Goal: Find specific page/section: Find specific page/section

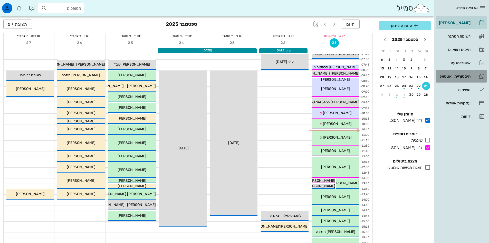
click at [457, 77] on div "היסטוריית וואטסאפ" at bounding box center [454, 76] width 33 height 4
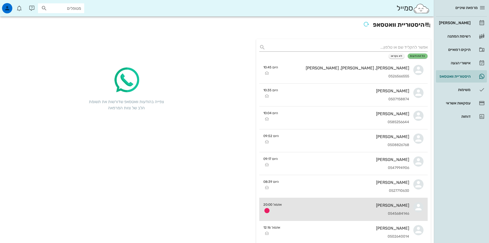
click at [350, 213] on div "0545684146" at bounding box center [347, 213] width 123 height 4
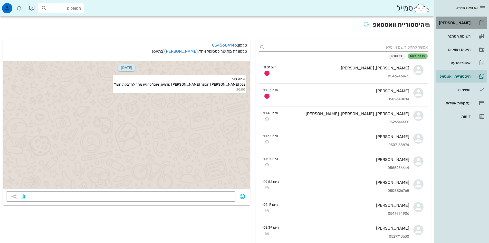
click at [464, 20] on div "[PERSON_NAME]" at bounding box center [454, 23] width 33 height 8
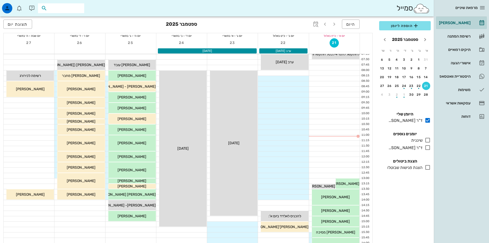
drag, startPoint x: 69, startPoint y: 8, endPoint x: 71, endPoint y: 3, distance: 6.4
click at [69, 8] on input "text" at bounding box center [64, 8] width 33 height 7
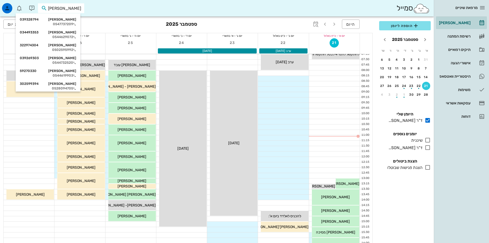
type input "[PERSON_NAME]"
click at [72, 73] on div "0544619903" at bounding box center [48, 75] width 56 height 4
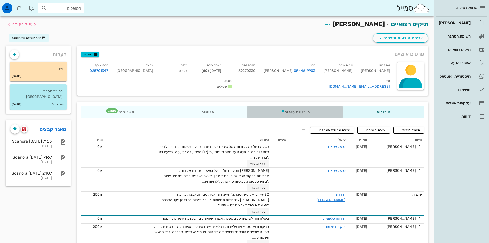
click at [298, 110] on div "תוכניות טיפול" at bounding box center [296, 112] width 96 height 12
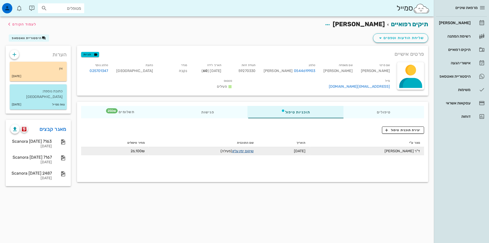
click at [251, 150] on link "שיקום ימין עליון" at bounding box center [243, 151] width 22 height 4
